Goal: Obtain resource: Download file/media

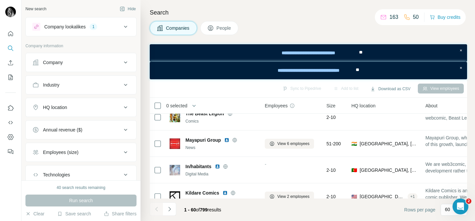
click at [86, 27] on div "Company lookalikes" at bounding box center [64, 26] width 41 height 7
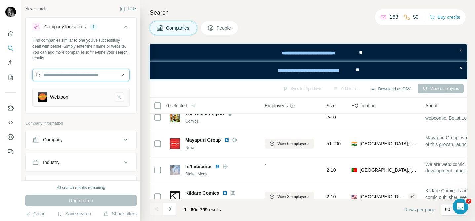
click at [74, 76] on input "text" at bounding box center [80, 75] width 97 height 12
paste input "**********"
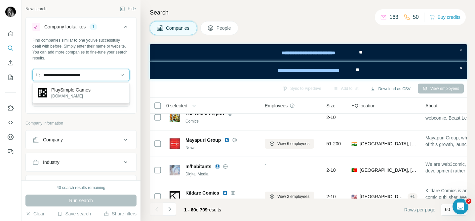
type input "**********"
click at [94, 89] on div "PlaySimple Games [DOMAIN_NAME]" at bounding box center [81, 93] width 94 height 18
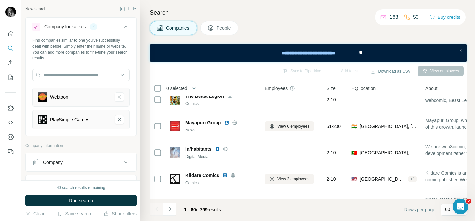
click at [62, 195] on button "Run search" at bounding box center [80, 201] width 111 height 12
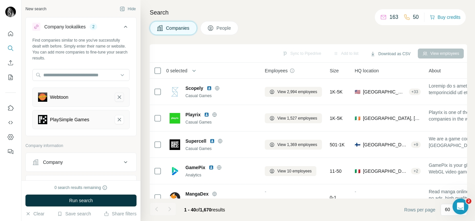
click at [119, 98] on icon "Webtoon-remove-button" at bounding box center [119, 97] width 6 height 7
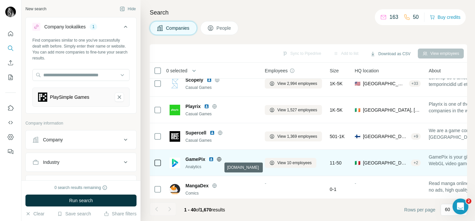
scroll to position [10, 0]
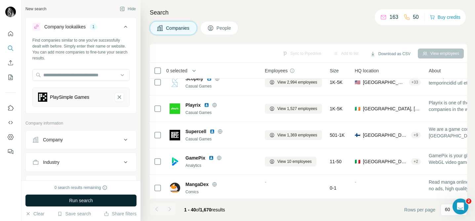
click at [75, 200] on span "Run search" at bounding box center [81, 200] width 24 height 7
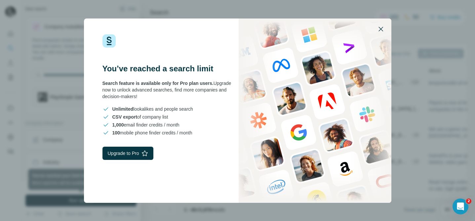
click at [382, 29] on icon "button" at bounding box center [381, 29] width 5 height 5
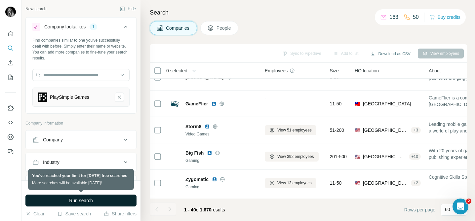
scroll to position [938, 0]
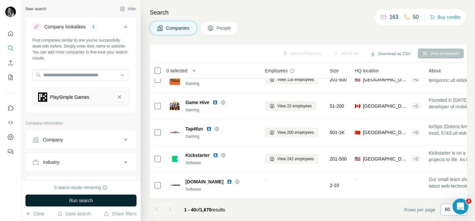
click at [448, 213] on div "60" at bounding box center [453, 209] width 17 height 11
click at [275, 211] on footer "1 - 40 of 1,670 results Rows per page 60" at bounding box center [308, 210] width 317 height 22
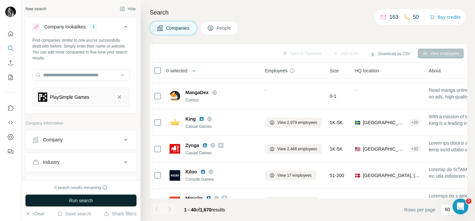
scroll to position [114, 0]
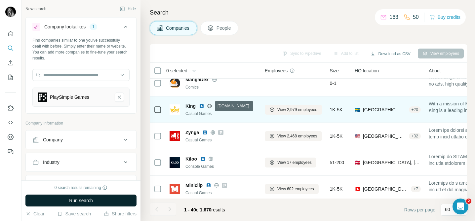
click at [211, 106] on icon at bounding box center [210, 106] width 4 height 0
click at [201, 106] on img at bounding box center [201, 106] width 5 height 5
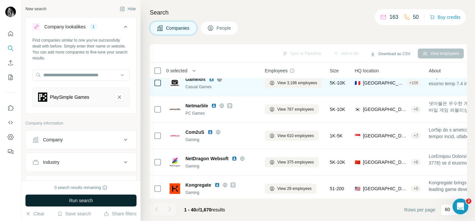
scroll to position [249, 0]
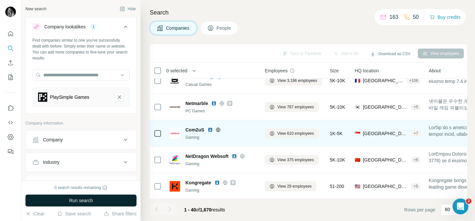
click at [210, 130] on img at bounding box center [210, 129] width 5 height 5
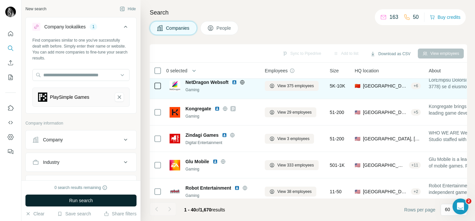
scroll to position [328, 0]
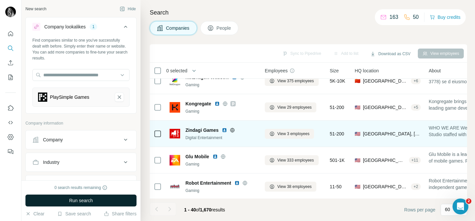
click at [233, 130] on icon at bounding box center [232, 130] width 4 height 0
click at [225, 130] on img at bounding box center [224, 130] width 5 height 5
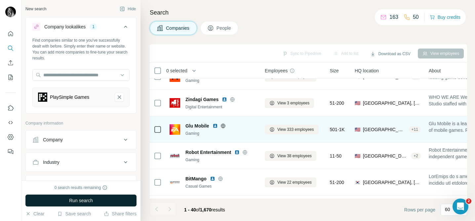
scroll to position [362, 0]
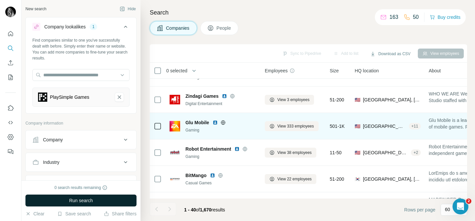
click at [223, 122] on icon at bounding box center [223, 122] width 5 height 5
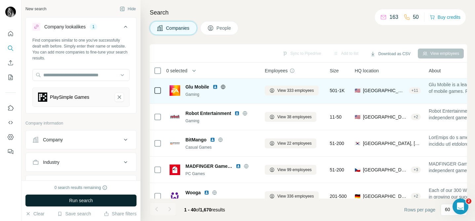
scroll to position [399, 0]
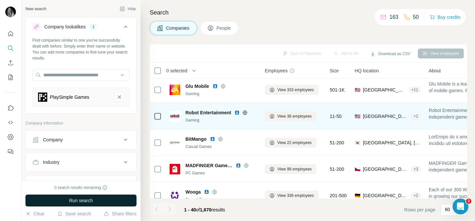
click at [246, 111] on icon at bounding box center [245, 112] width 2 height 4
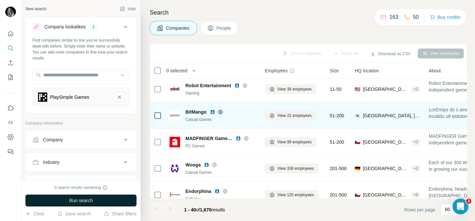
scroll to position [427, 0]
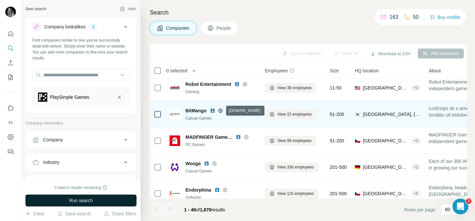
click at [221, 110] on icon at bounding box center [220, 110] width 5 height 5
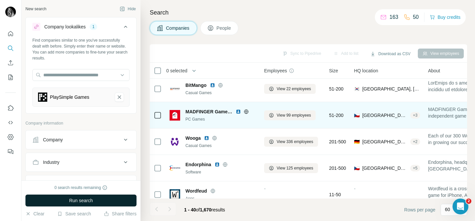
scroll to position [456, 1]
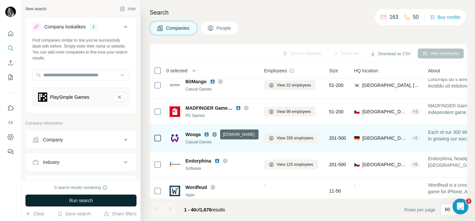
click at [215, 133] on icon at bounding box center [214, 134] width 5 height 5
click at [208, 133] on img at bounding box center [206, 134] width 5 height 5
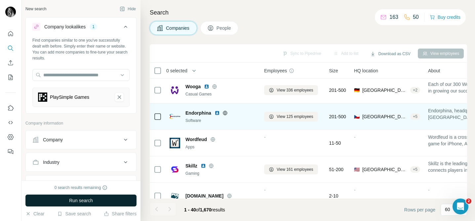
scroll to position [507, 1]
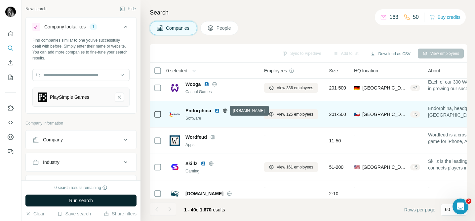
click at [226, 110] on icon at bounding box center [225, 110] width 2 height 4
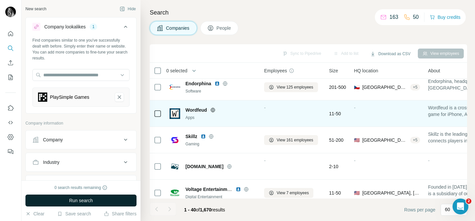
scroll to position [535, 1]
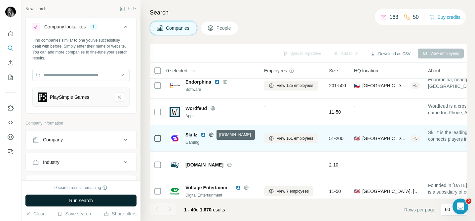
click at [212, 135] on icon at bounding box center [211, 135] width 2 height 4
click at [204, 134] on img at bounding box center [203, 134] width 5 height 5
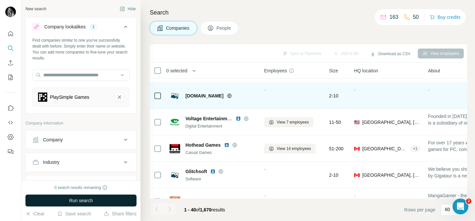
scroll to position [606, 1]
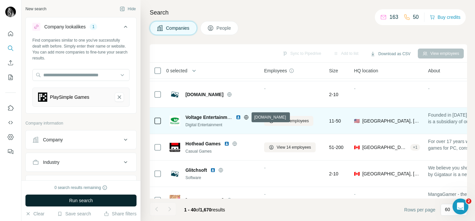
click at [246, 117] on icon at bounding box center [246, 117] width 4 height 0
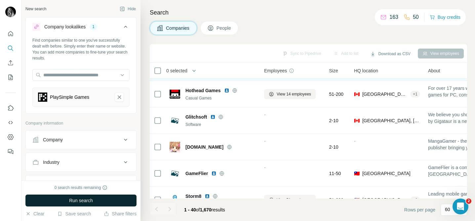
scroll to position [661, 1]
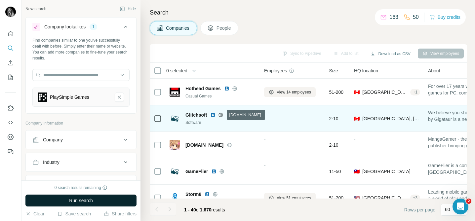
click at [222, 115] on icon at bounding box center [221, 115] width 4 height 0
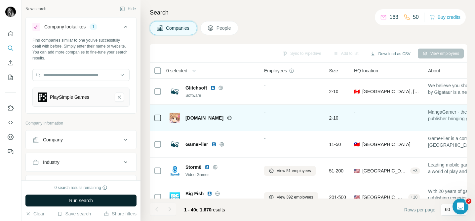
scroll to position [689, 1]
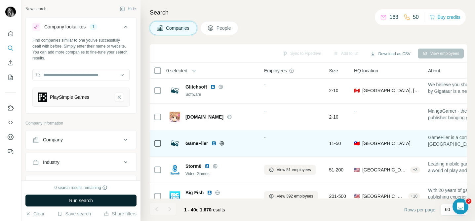
click at [223, 143] on icon at bounding box center [222, 143] width 2 height 4
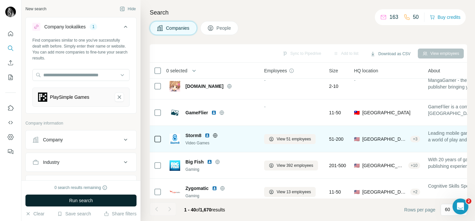
scroll to position [723, 1]
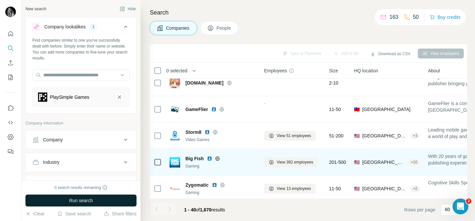
click at [217, 158] on icon at bounding box center [217, 158] width 5 height 5
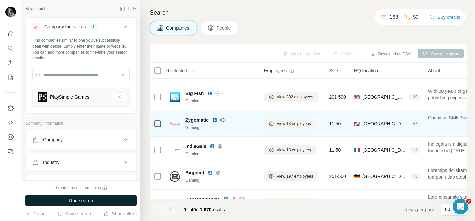
scroll to position [790, 1]
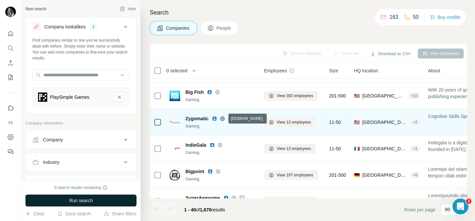
click at [223, 118] on icon at bounding box center [222, 118] width 5 height 5
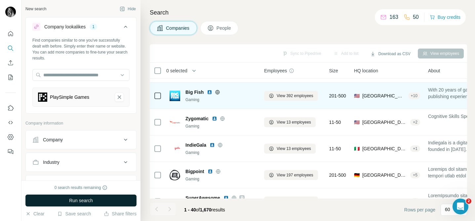
click at [209, 91] on img at bounding box center [209, 92] width 5 height 5
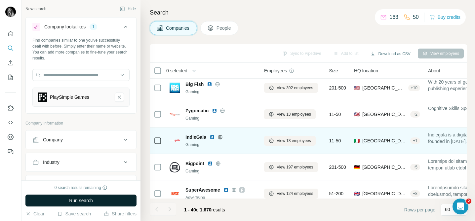
scroll to position [798, 1]
click at [220, 136] on icon at bounding box center [220, 136] width 4 height 0
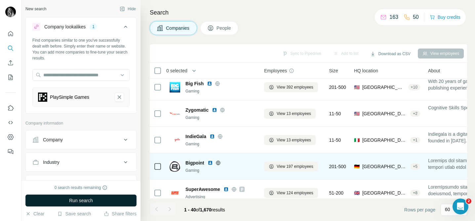
click at [219, 164] on icon at bounding box center [218, 163] width 4 height 4
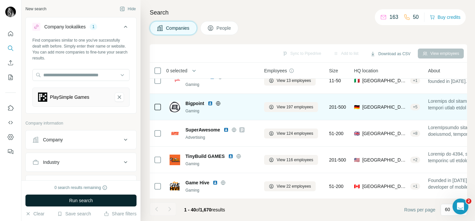
scroll to position [862, 1]
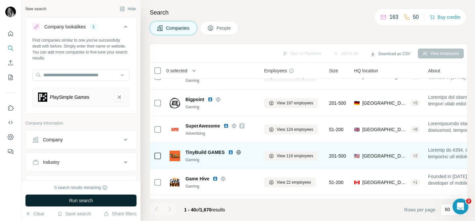
click at [239, 150] on icon at bounding box center [238, 152] width 5 height 5
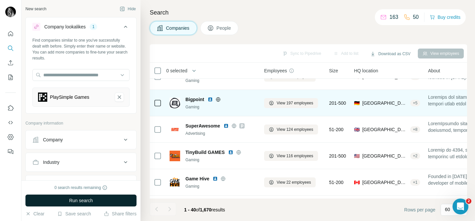
click at [218, 98] on icon at bounding box center [218, 99] width 5 height 5
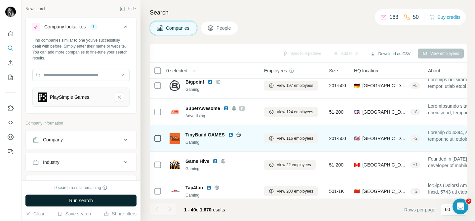
scroll to position [882, 1]
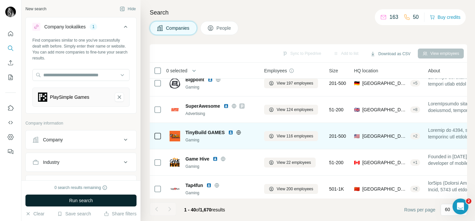
click at [238, 131] on icon at bounding box center [238, 132] width 5 height 5
click at [231, 133] on img at bounding box center [230, 132] width 5 height 5
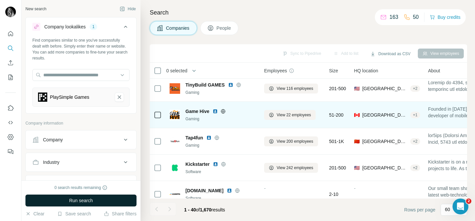
scroll to position [930, 1]
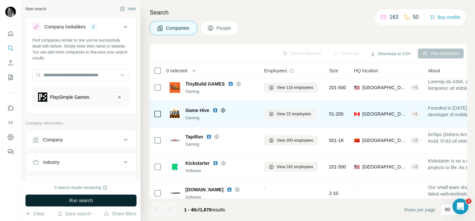
click at [224, 110] on icon at bounding box center [223, 110] width 4 height 0
click at [215, 109] on img at bounding box center [215, 110] width 5 height 5
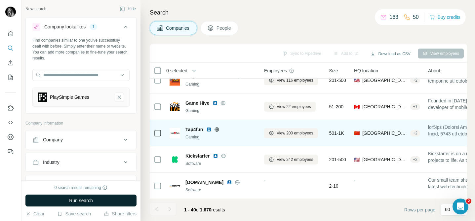
scroll to position [938, 1]
click at [219, 130] on icon at bounding box center [216, 128] width 5 height 5
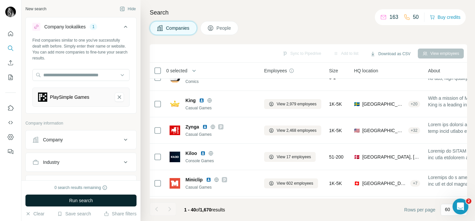
scroll to position [0, 1]
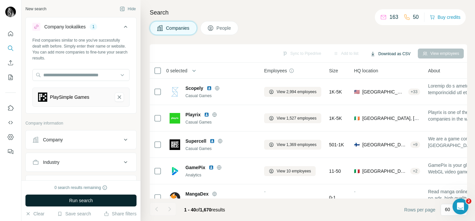
click at [379, 55] on button "Download as CSV" at bounding box center [390, 54] width 49 height 10
click at [322, 37] on div "Search Companies People Sync to Pipedrive Add to list Download as CSV View empl…" at bounding box center [308, 110] width 335 height 221
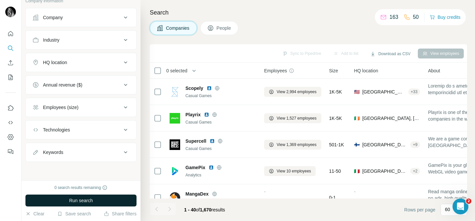
scroll to position [0, 0]
